Goal: Task Accomplishment & Management: Use online tool/utility

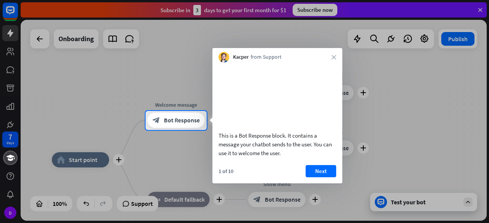
click at [423, 39] on div at bounding box center [244, 55] width 489 height 111
click at [280, 78] on video at bounding box center [278, 95] width 118 height 59
click at [261, 120] on video at bounding box center [278, 95] width 118 height 59
click at [316, 178] on button "Next" at bounding box center [321, 171] width 31 height 12
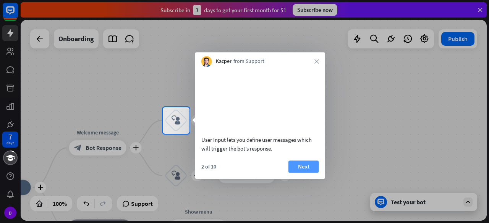
click at [303, 173] on button "Next" at bounding box center [303, 167] width 31 height 12
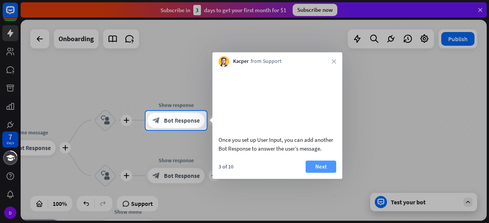
click at [319, 173] on button "Next" at bounding box center [321, 167] width 31 height 12
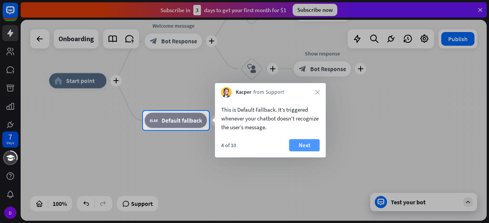
click at [303, 145] on button "Next" at bounding box center [304, 145] width 31 height 12
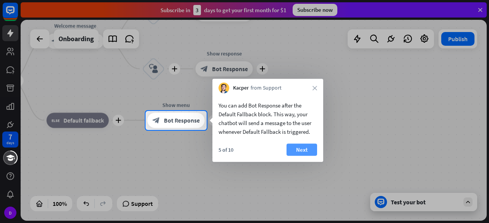
click at [303, 149] on button "Next" at bounding box center [302, 150] width 31 height 12
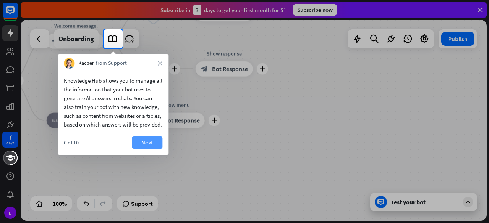
click at [149, 149] on button "Next" at bounding box center [147, 143] width 31 height 12
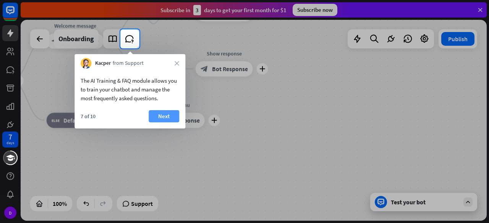
click at [166, 117] on button "Next" at bounding box center [164, 116] width 31 height 12
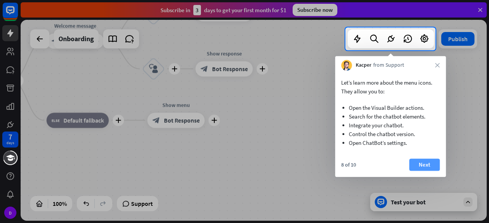
click at [425, 167] on button "Next" at bounding box center [424, 165] width 31 height 12
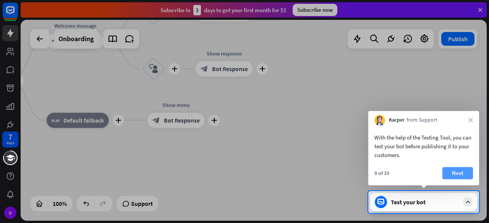
click at [460, 173] on button "Next" at bounding box center [457, 173] width 31 height 12
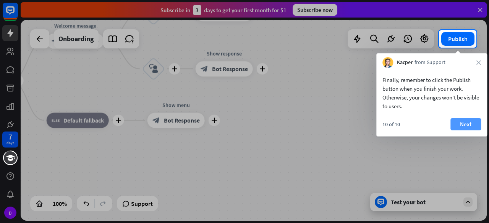
click at [467, 123] on button "Next" at bounding box center [465, 124] width 31 height 12
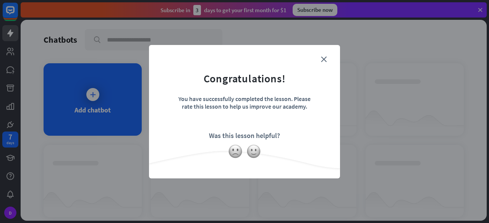
click at [320, 61] on form "Congratulations! You have successfully completed the lesson. Please rate this l…" at bounding box center [245, 100] width 172 height 91
click at [324, 60] on icon "close" at bounding box center [324, 60] width 6 height 6
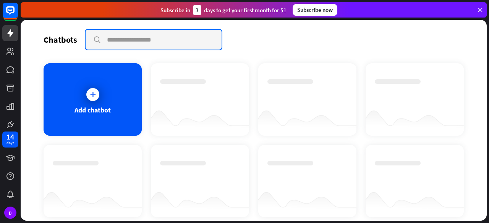
click at [114, 44] on input "text" at bounding box center [154, 40] width 136 height 20
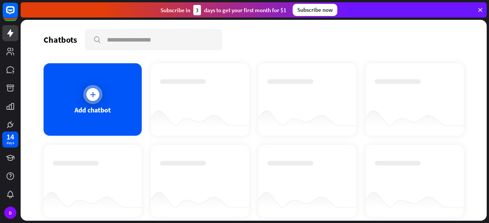
click at [90, 95] on icon at bounding box center [93, 95] width 8 height 8
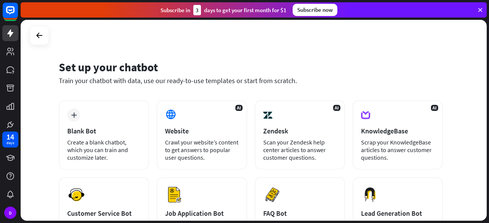
click at [480, 10] on icon at bounding box center [480, 9] width 7 height 7
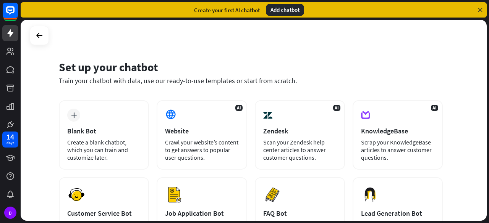
click at [277, 10] on div "Add chatbot" at bounding box center [285, 10] width 38 height 12
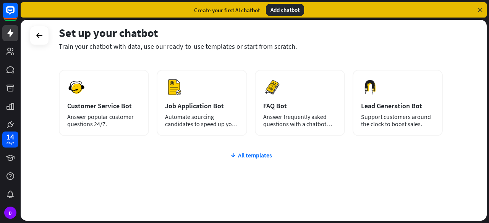
scroll to position [115, 0]
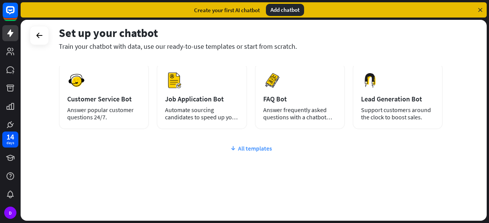
click at [255, 148] on div "All templates" at bounding box center [251, 149] width 384 height 8
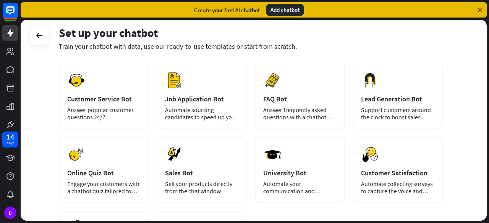
drag, startPoint x: 470, startPoint y: 0, endPoint x: 44, endPoint y: 68, distance: 431.0
click at [44, 68] on div "Set up your chatbot Train your chatbot with data, use our ready-to-use template…" at bounding box center [254, 120] width 466 height 201
click at [11, 12] on icon at bounding box center [10, 10] width 9 height 9
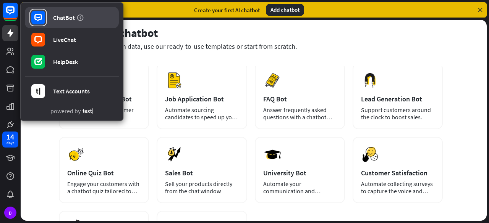
click at [62, 18] on div "ChatBot" at bounding box center [64, 18] width 22 height 8
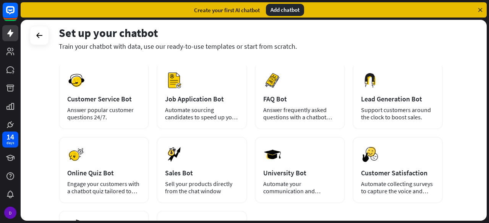
click at [10, 213] on div "D" at bounding box center [10, 213] width 12 height 12
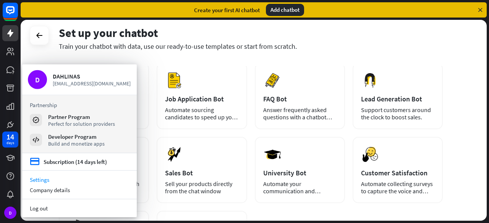
click at [37, 181] on link "Settings" at bounding box center [79, 180] width 115 height 10
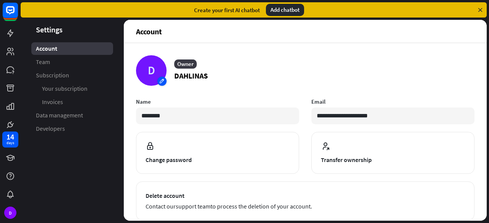
click at [152, 68] on div "D" at bounding box center [151, 70] width 31 height 31
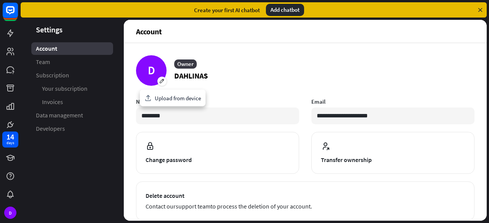
click at [43, 48] on span "Account" at bounding box center [46, 49] width 21 height 8
click at [10, 214] on div "D" at bounding box center [10, 213] width 12 height 12
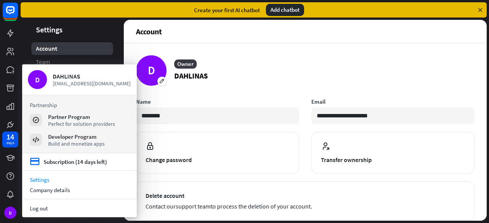
click at [98, 55] on ul "Account Team Subscription Your subscription Invoices Data management Developers" at bounding box center [72, 88] width 103 height 93
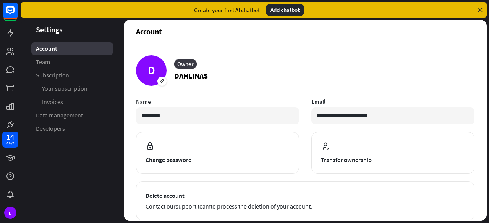
click at [107, 162] on aside "Settings Account Team Subscription Your subscription Invoices Data management D…" at bounding box center [72, 120] width 103 height 201
click at [90, 189] on aside "Settings Account Team Subscription Your subscription Invoices Data management D…" at bounding box center [72, 120] width 103 height 201
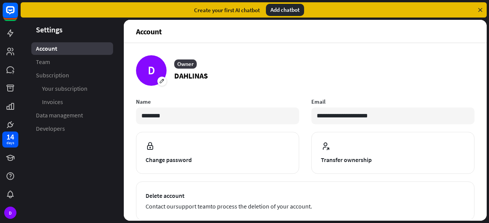
click at [64, 179] on aside "Settings Account Team Subscription Your subscription Invoices Data management D…" at bounding box center [72, 120] width 103 height 201
click at [10, 34] on icon at bounding box center [10, 33] width 6 height 8
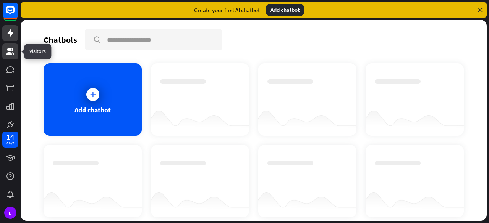
click at [10, 54] on icon at bounding box center [10, 52] width 8 height 8
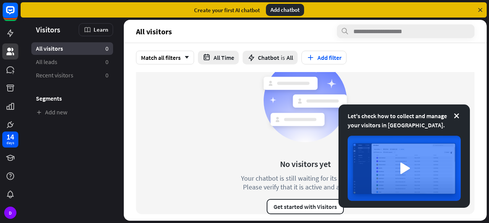
scroll to position [18, 0]
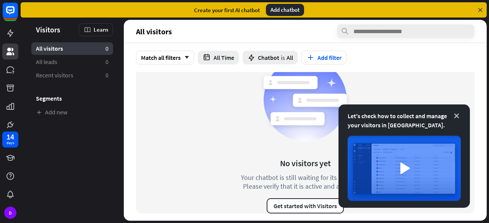
click at [455, 116] on icon at bounding box center [457, 116] width 8 height 8
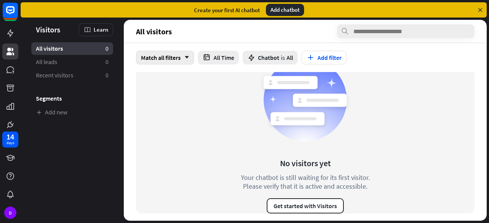
click at [186, 58] on icon "arrow_down" at bounding box center [185, 57] width 8 height 5
click at [159, 126] on div "No visitors yet Your chatbot is still waiting for its first visitor. Please ver…" at bounding box center [305, 134] width 338 height 160
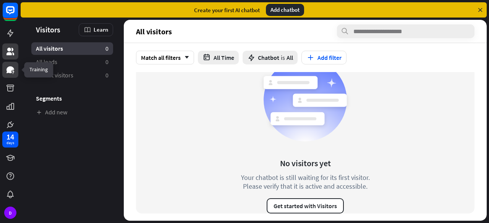
click at [9, 71] on icon at bounding box center [10, 69] width 8 height 7
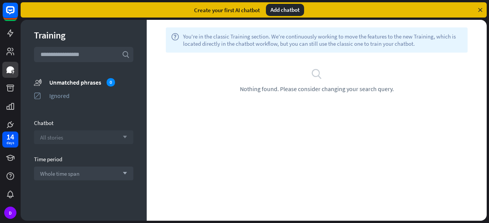
click at [120, 135] on div "All stories arrow_down" at bounding box center [83, 138] width 99 height 14
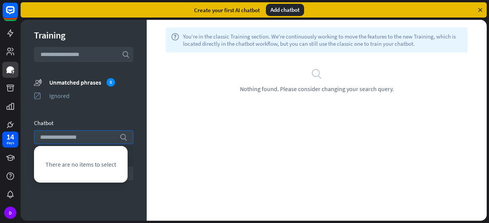
click at [101, 113] on div "Training search unmatched_phrases Unmatched phrases 0 ignored Ignored Chatbot s…" at bounding box center [84, 120] width 126 height 201
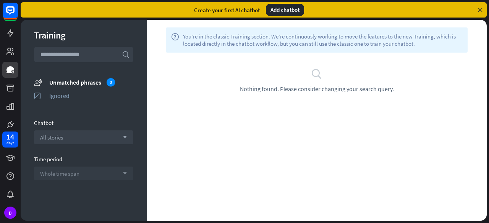
click at [120, 175] on icon "arrow_down" at bounding box center [123, 174] width 8 height 5
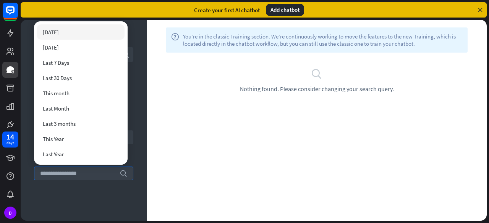
click at [99, 203] on div "Training search unmatched_phrases Unmatched phrases 0 ignored Ignored Chatbot A…" at bounding box center [84, 120] width 126 height 201
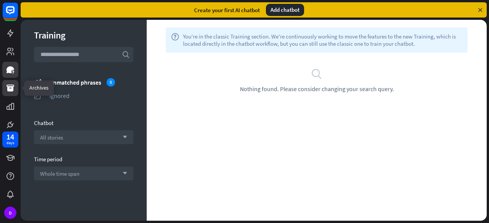
click at [8, 87] on icon at bounding box center [10, 88] width 8 height 7
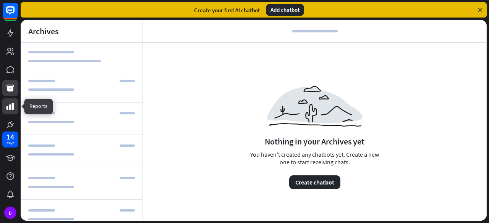
click at [11, 107] on icon at bounding box center [10, 106] width 9 height 9
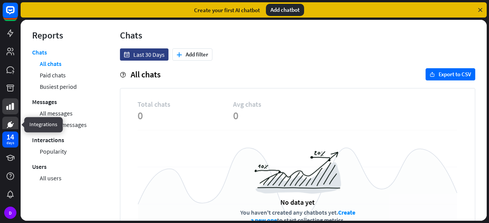
click at [10, 126] on icon at bounding box center [10, 125] width 5 height 5
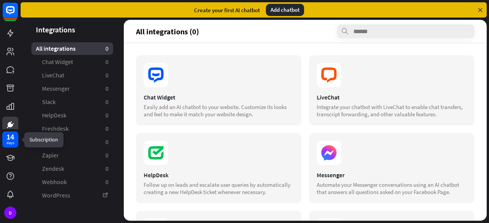
click at [9, 137] on div "14" at bounding box center [10, 137] width 8 height 7
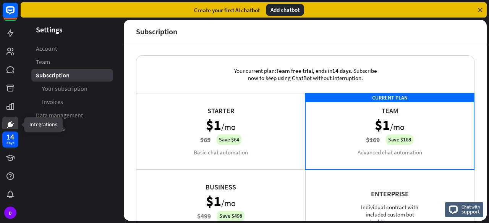
click at [11, 125] on icon at bounding box center [10, 125] width 5 height 5
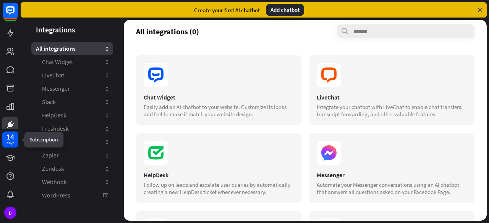
click at [10, 145] on div "days" at bounding box center [10, 143] width 8 height 5
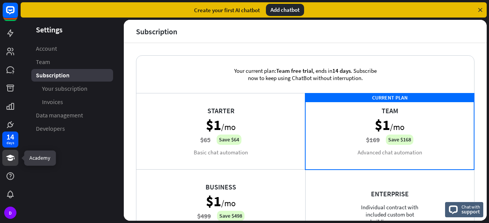
click at [7, 159] on icon at bounding box center [10, 158] width 9 height 9
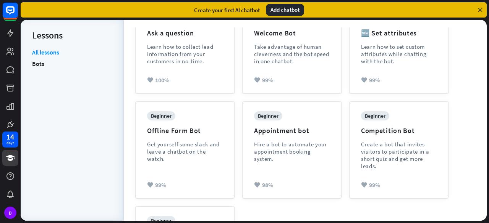
scroll to position [201, 0]
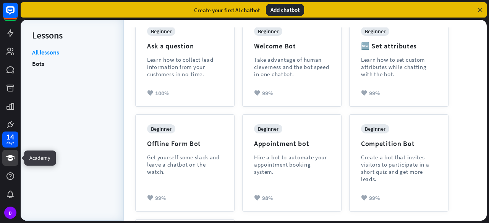
click at [10, 158] on icon at bounding box center [10, 158] width 8 height 6
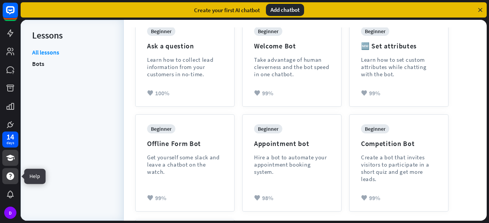
click at [12, 177] on icon at bounding box center [10, 177] width 8 height 8
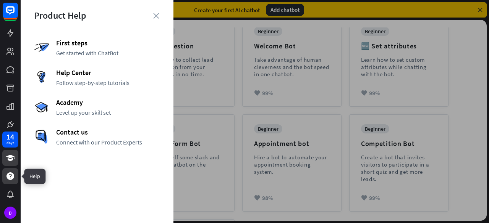
click at [9, 176] on icon at bounding box center [10, 177] width 8 height 8
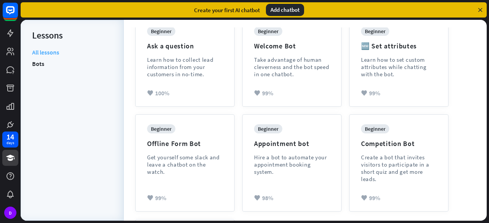
click at [50, 51] on link "All lessons" at bounding box center [45, 54] width 27 height 10
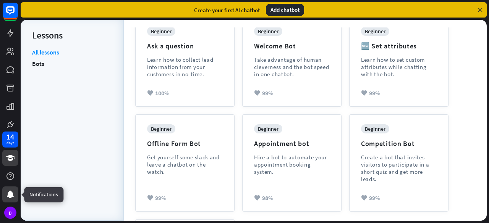
click at [10, 194] on icon at bounding box center [10, 195] width 7 height 8
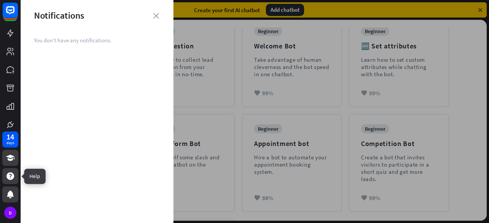
click at [9, 176] on icon at bounding box center [10, 177] width 8 height 8
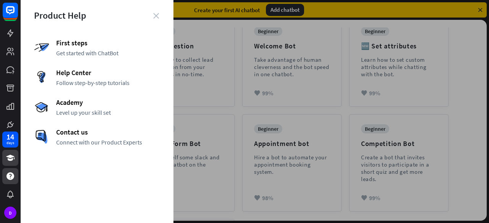
click at [154, 16] on icon "close" at bounding box center [156, 16] width 6 height 6
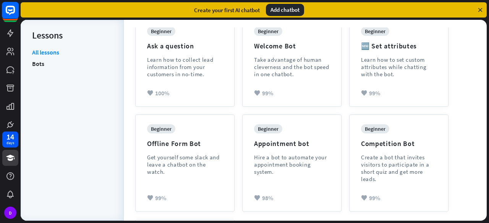
click at [14, 7] on icon at bounding box center [10, 10] width 9 height 9
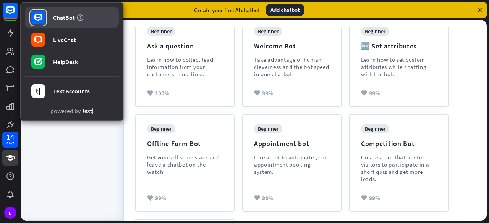
click at [63, 16] on div "ChatBot" at bounding box center [64, 18] width 22 height 8
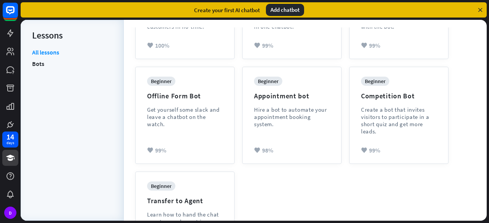
scroll to position [249, 0]
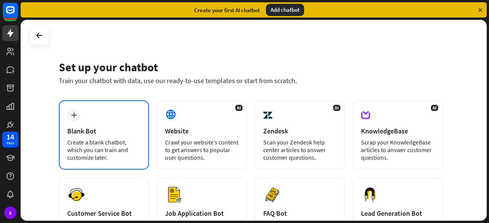
click at [73, 115] on icon "plus" at bounding box center [74, 115] width 6 height 5
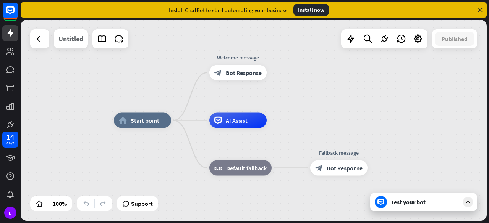
click at [72, 44] on div "Untitled" at bounding box center [70, 38] width 25 height 19
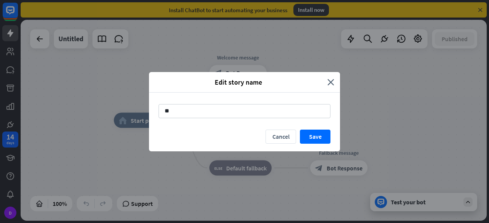
type input "*"
type input "**********"
click at [313, 136] on button "Save" at bounding box center [315, 137] width 31 height 14
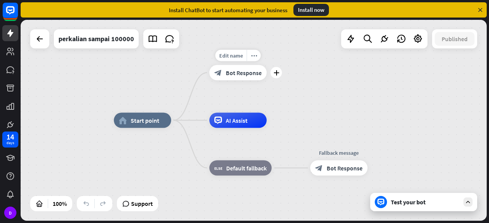
click at [235, 74] on span "Bot Response" at bounding box center [244, 73] width 36 height 8
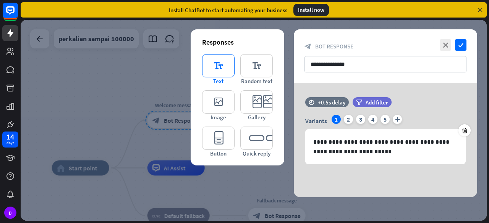
click at [218, 71] on icon "editor_text" at bounding box center [218, 65] width 32 height 23
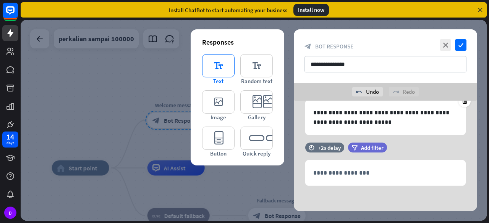
scroll to position [48, 0]
click at [256, 74] on icon "editor_text" at bounding box center [256, 65] width 32 height 23
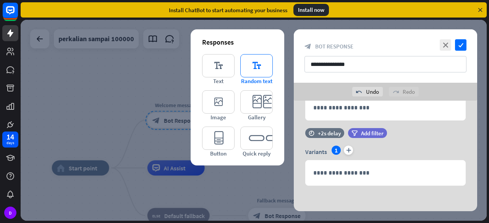
scroll to position [113, 0]
click at [215, 72] on icon "editor_text" at bounding box center [218, 65] width 32 height 23
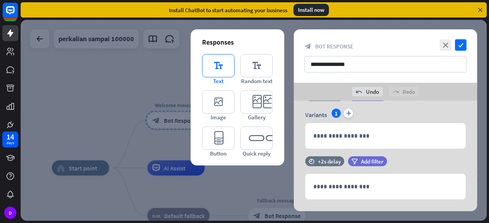
scroll to position [164, 0]
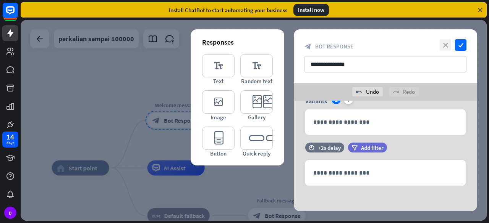
click at [443, 45] on icon "close" at bounding box center [445, 44] width 11 height 11
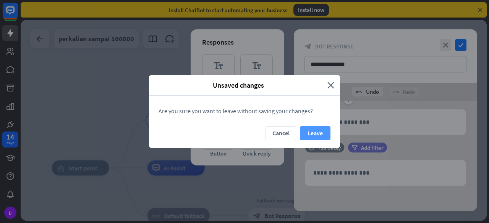
click at [313, 127] on button "Leave" at bounding box center [315, 133] width 31 height 14
